Goal: Information Seeking & Learning: Understand process/instructions

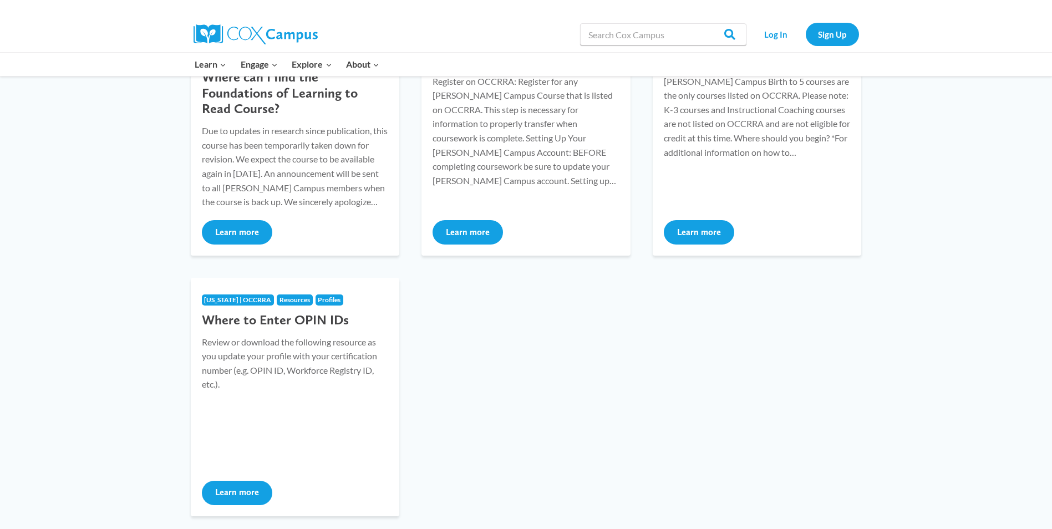
scroll to position [277, 0]
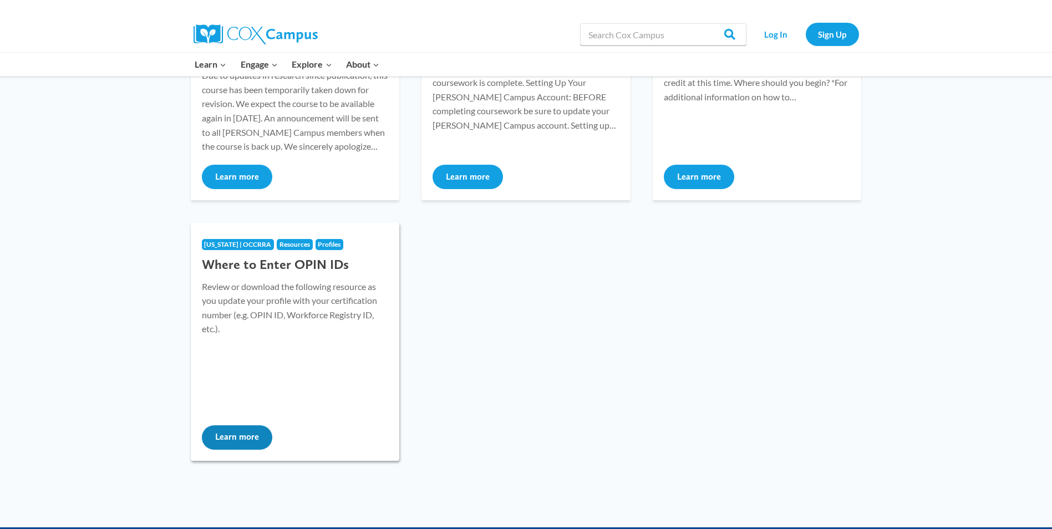
click at [241, 437] on button "Learn more" at bounding box center [237, 437] width 70 height 24
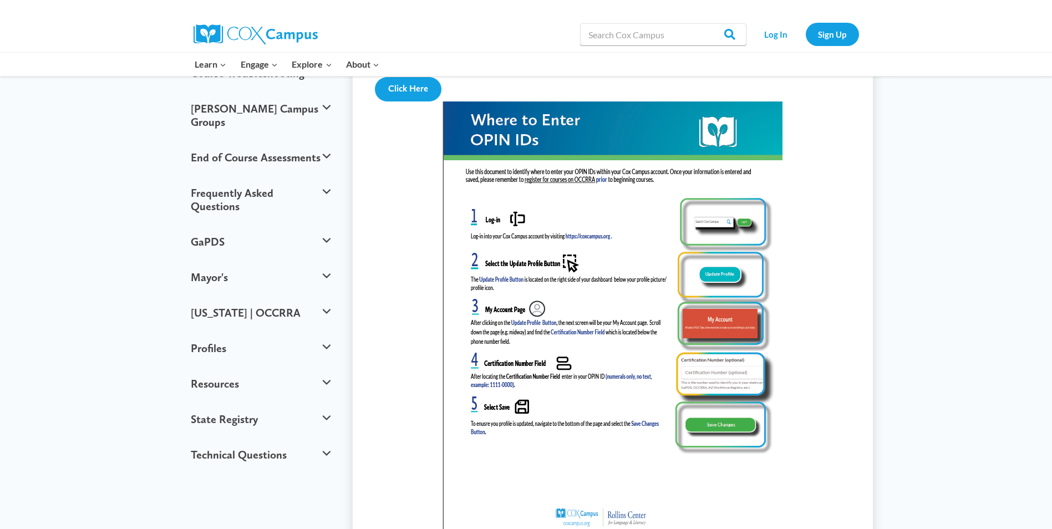
scroll to position [166, 0]
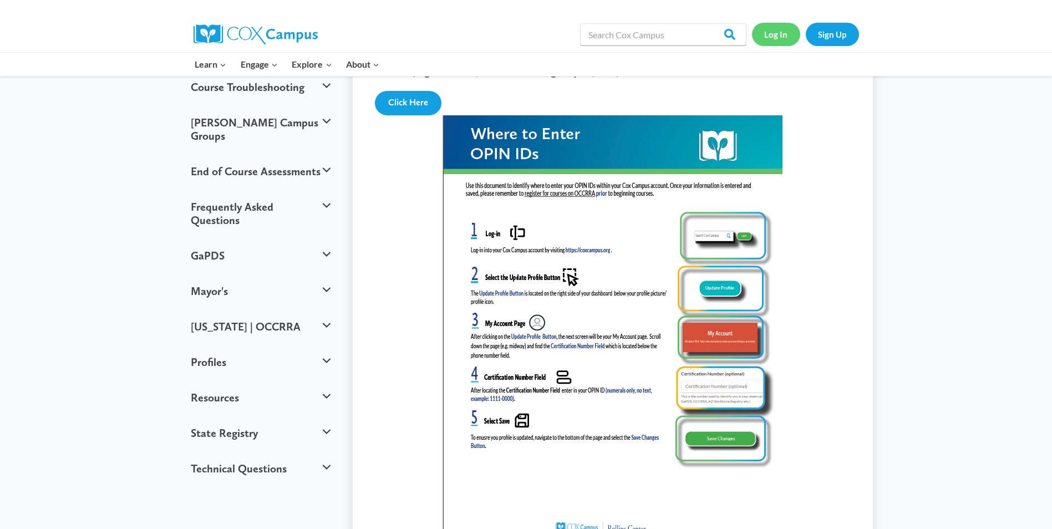
click at [777, 36] on link "Log In" at bounding box center [776, 34] width 48 height 23
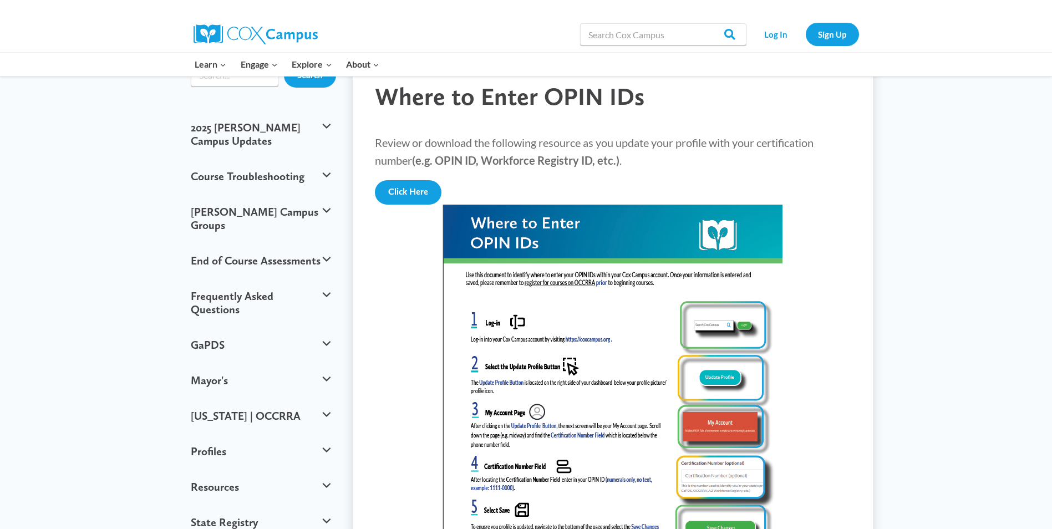
scroll to position [55, 0]
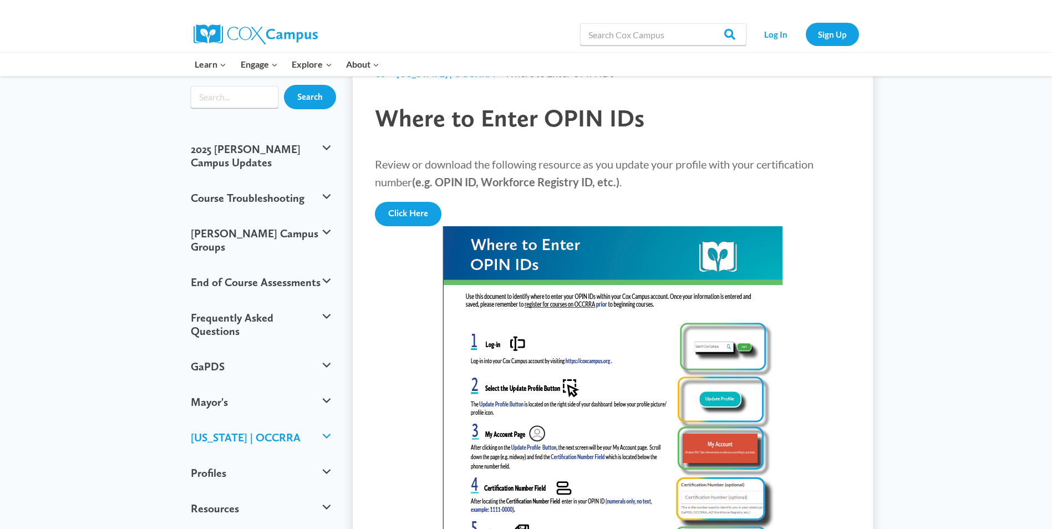
click at [313, 420] on button "[US_STATE] | OCCRRA" at bounding box center [260, 437] width 151 height 35
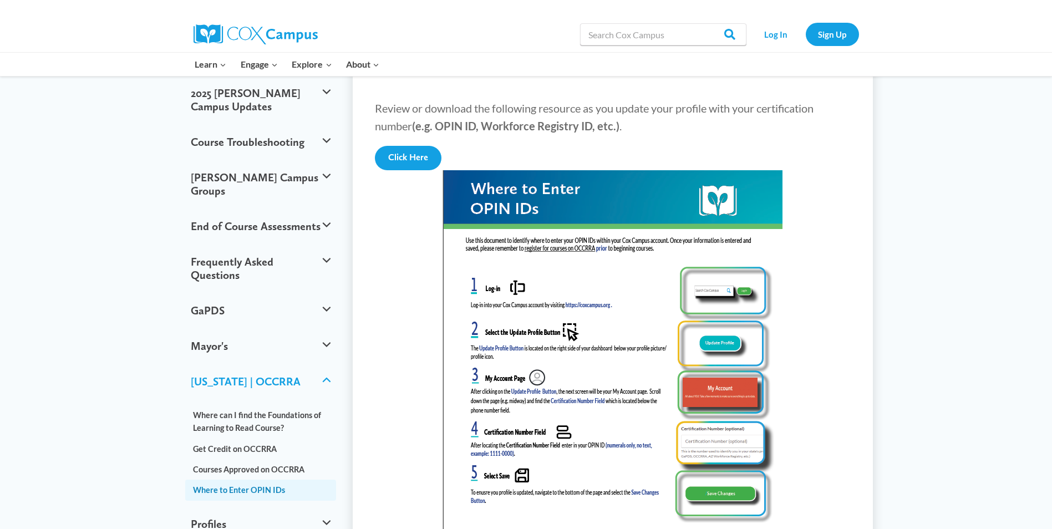
scroll to position [222, 0]
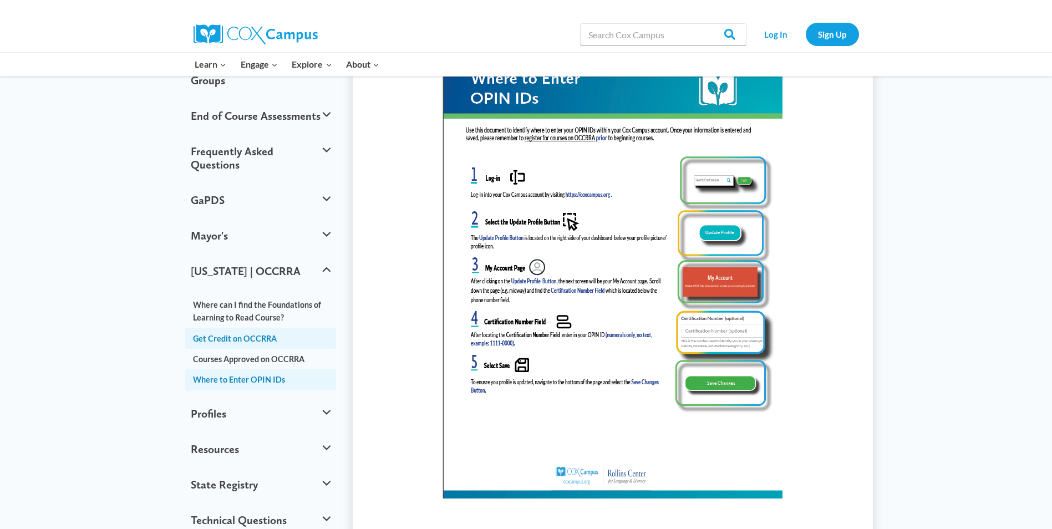
click at [264, 328] on link "Get Credit on OCCRRA" at bounding box center [260, 338] width 151 height 21
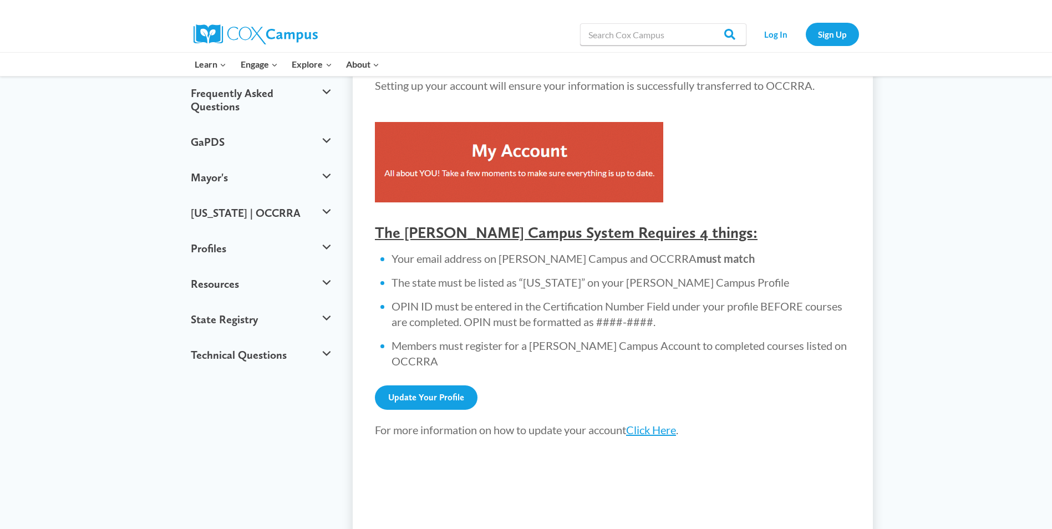
scroll to position [276, 0]
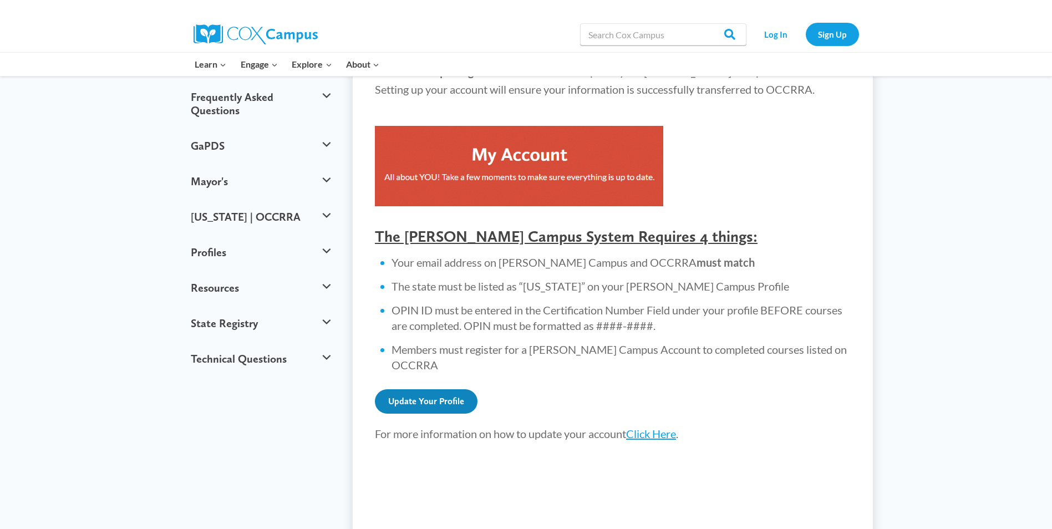
click at [442, 394] on link "Update Your Profile" at bounding box center [426, 401] width 103 height 24
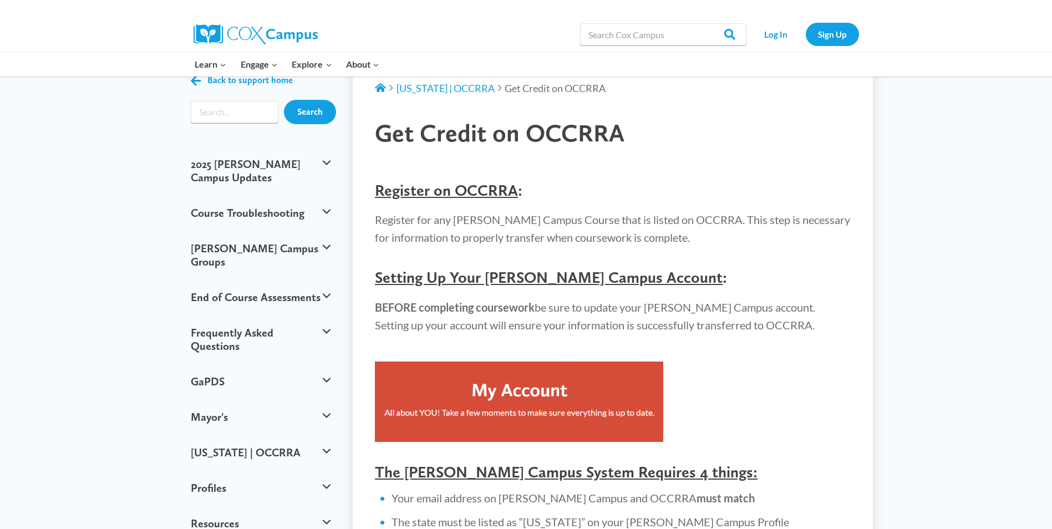
scroll to position [0, 0]
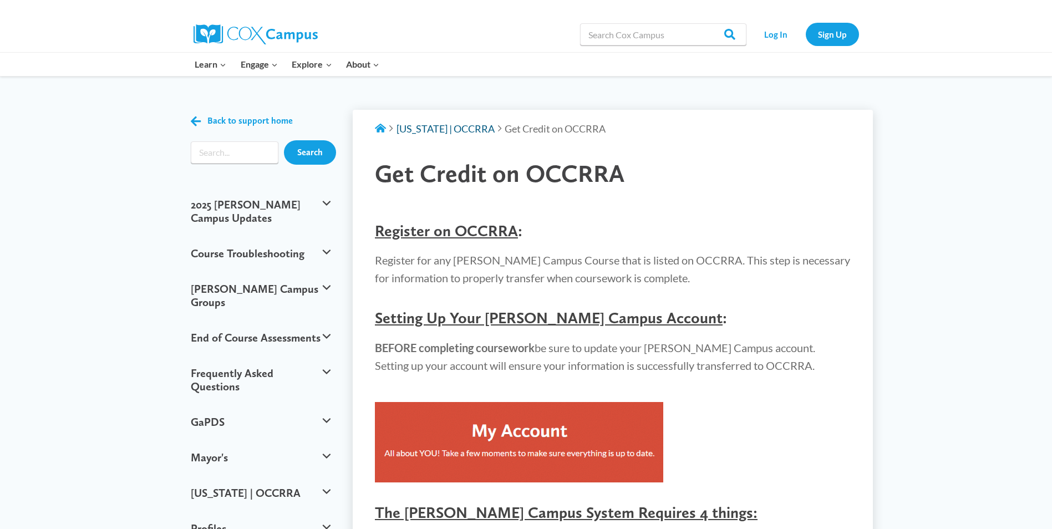
click at [454, 128] on span "[US_STATE] | OCCRRA" at bounding box center [445, 129] width 98 height 12
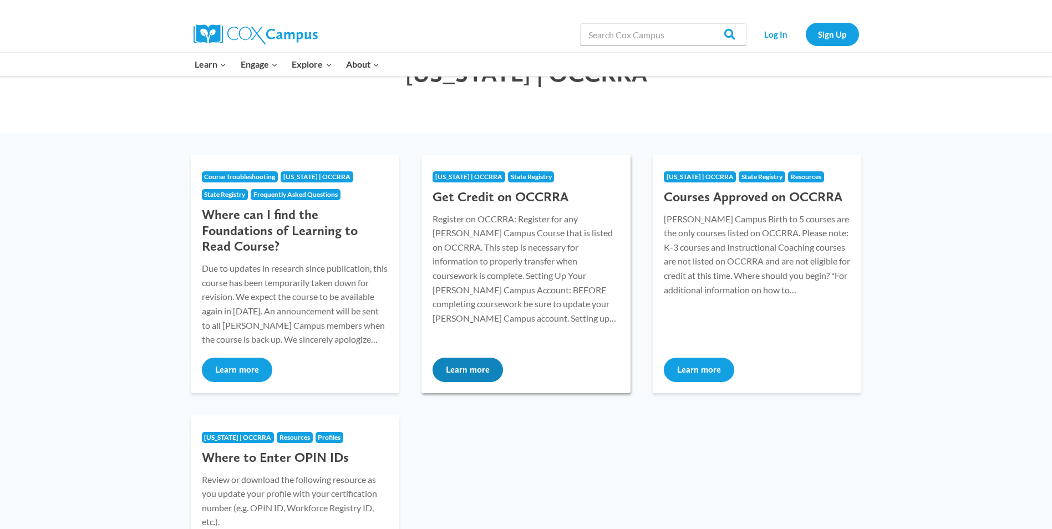
scroll to position [55, 0]
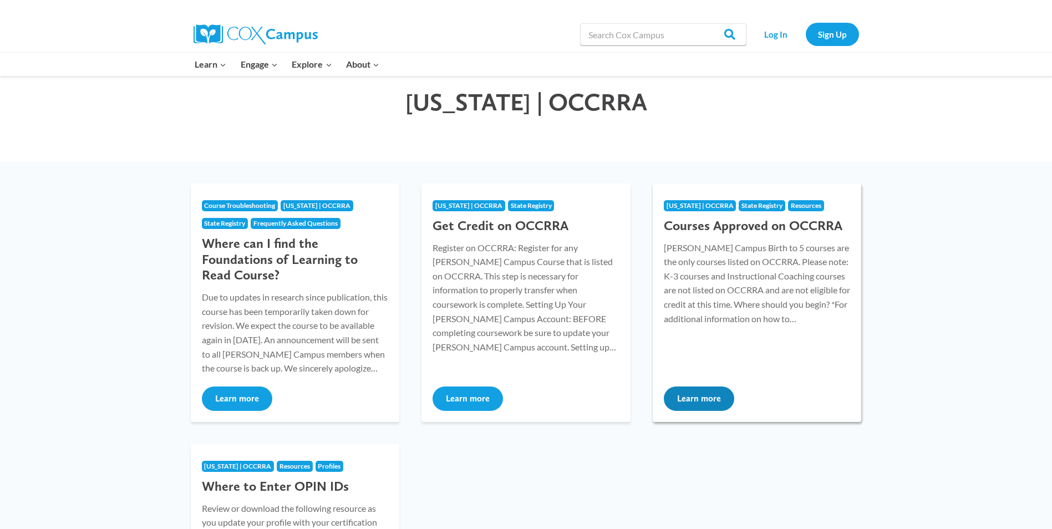
click at [736, 238] on div "[US_STATE] | OCCRRA State Registry Resources Courses Approved on OCCRRA [PERSON…" at bounding box center [757, 260] width 209 height 153
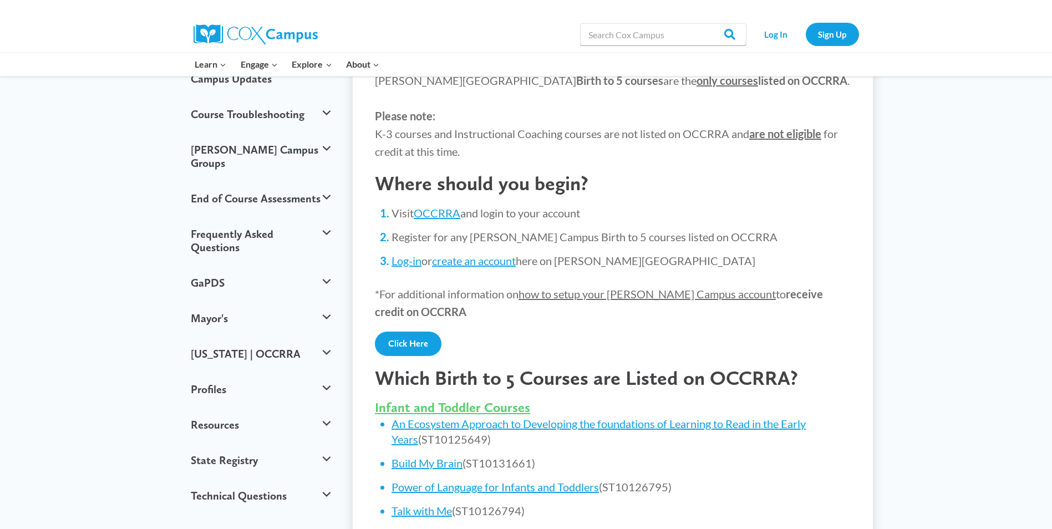
scroll to position [166, 0]
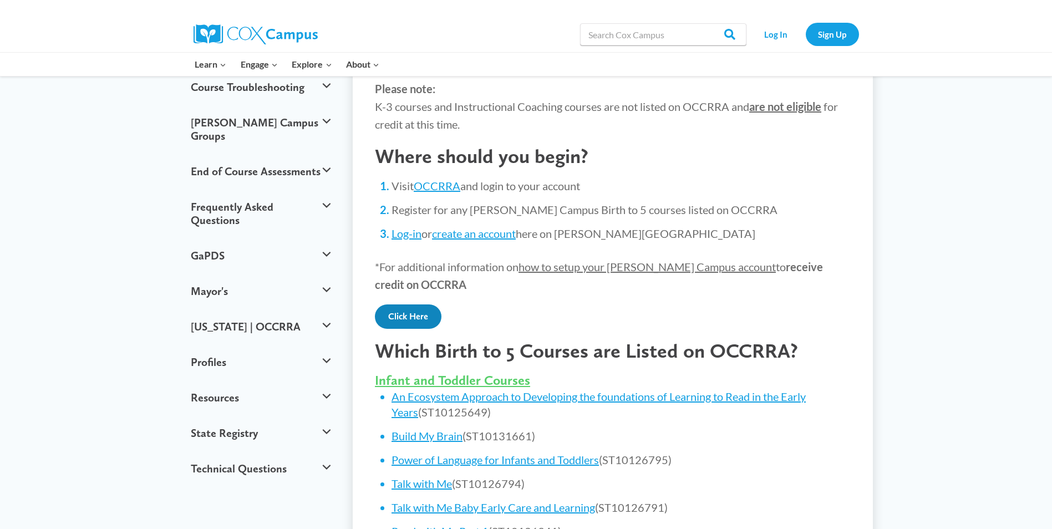
click at [405, 319] on link "Click Here" at bounding box center [408, 316] width 67 height 24
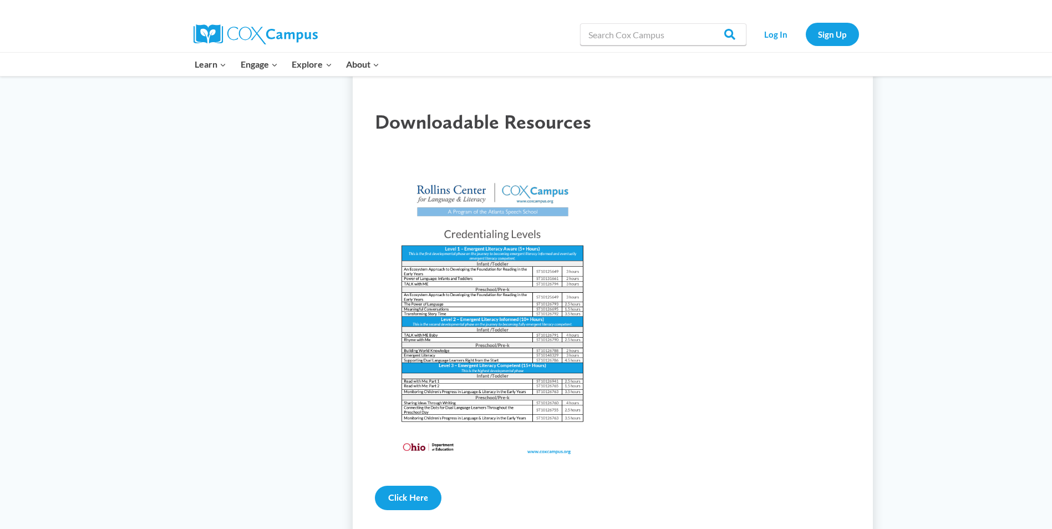
scroll to position [1164, 0]
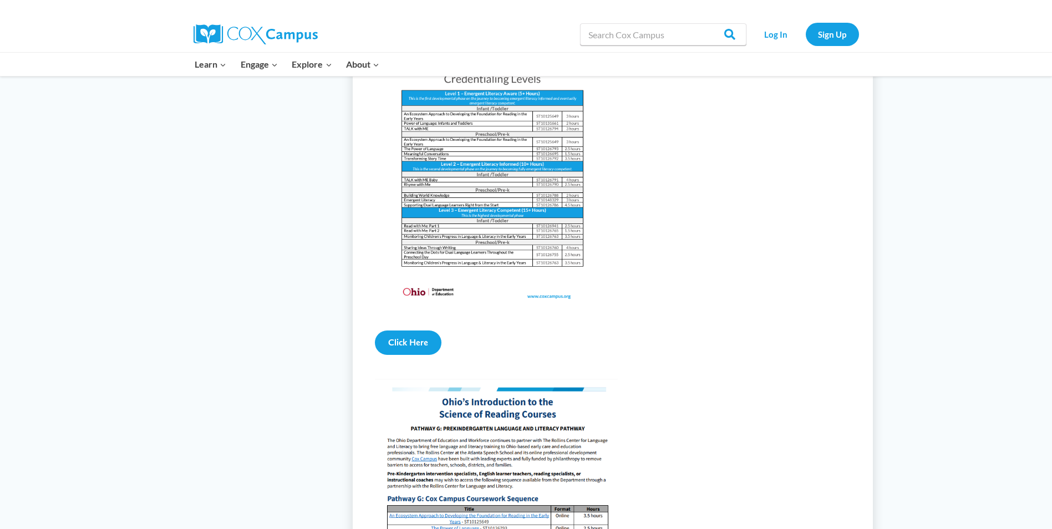
click at [510, 223] on img at bounding box center [492, 159] width 235 height 304
click at [428, 355] on link "Click Here" at bounding box center [408, 342] width 67 height 24
click at [491, 251] on img at bounding box center [492, 159] width 235 height 304
click at [408, 355] on link "Click Here" at bounding box center [408, 342] width 67 height 24
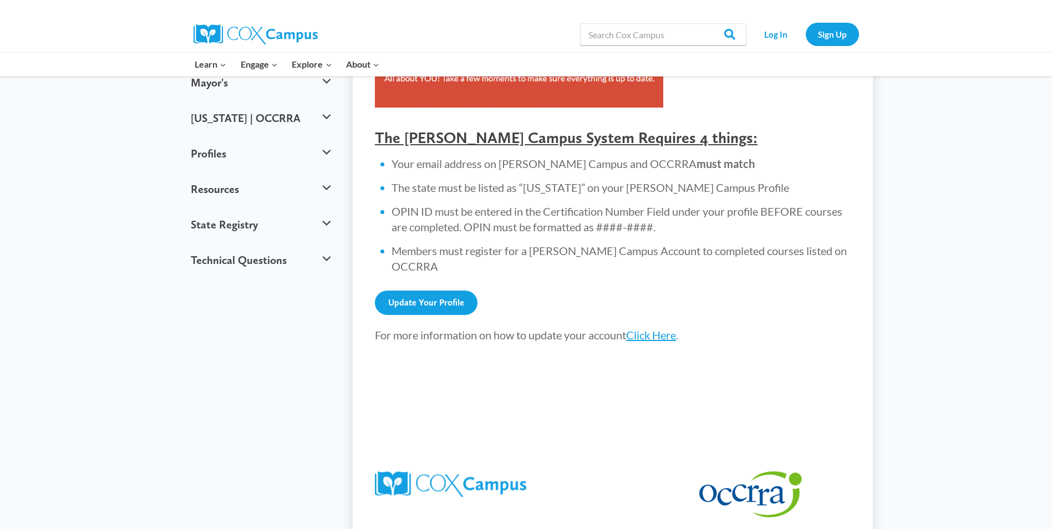
scroll to position [388, 0]
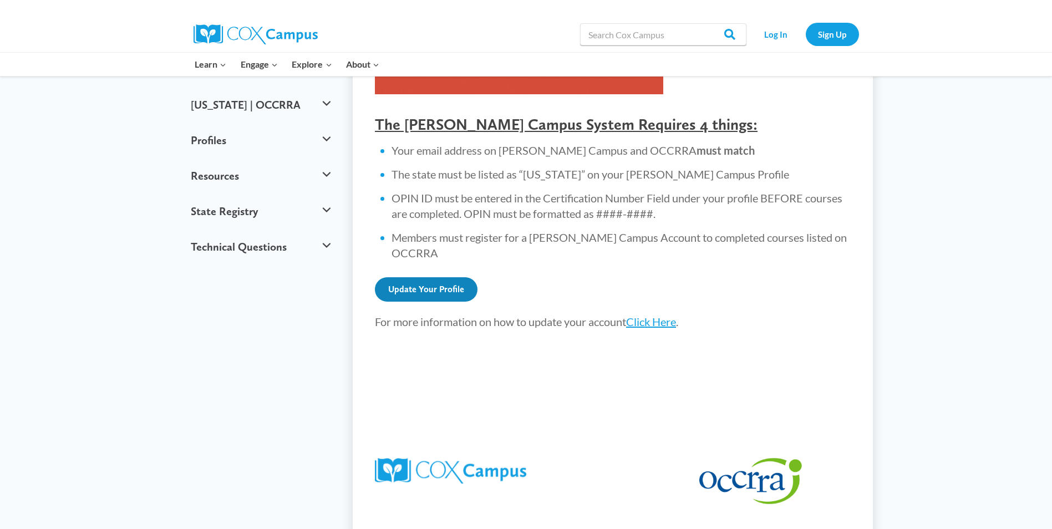
click at [455, 281] on link "Update Your Profile" at bounding box center [426, 289] width 103 height 24
